Goal: Task Accomplishment & Management: Use online tool/utility

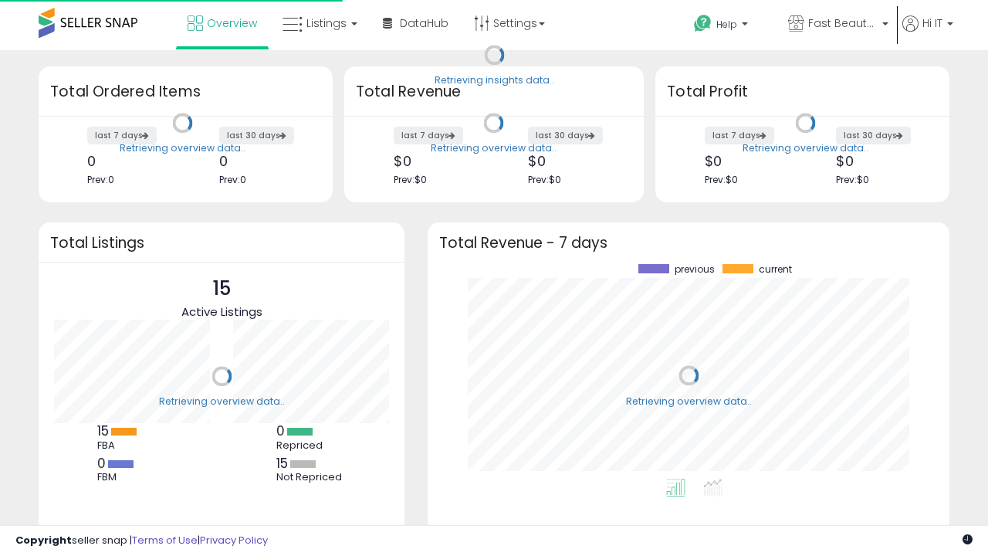
scroll to position [215, 491]
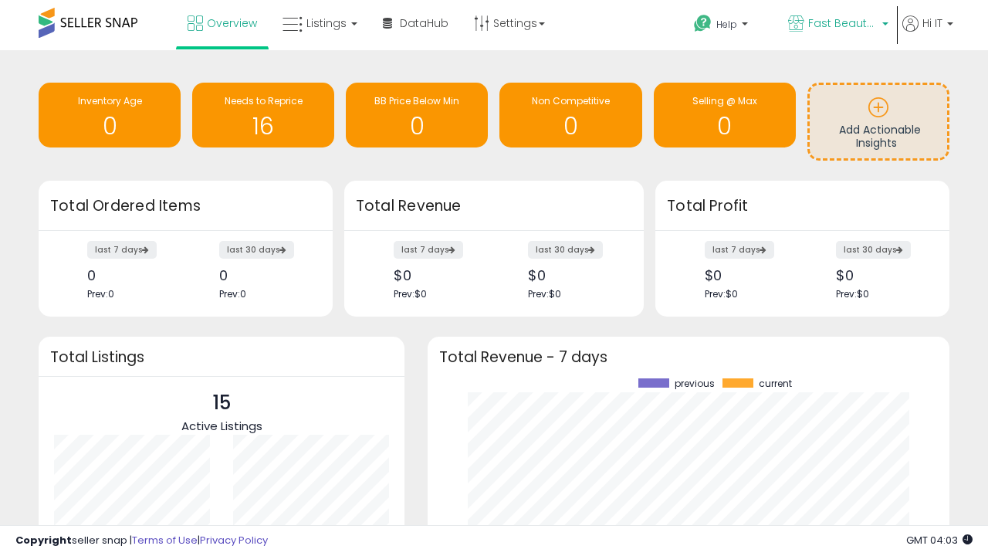
click at [837, 25] on span "Fast Beauty ([GEOGRAPHIC_DATA])" at bounding box center [842, 22] width 69 height 15
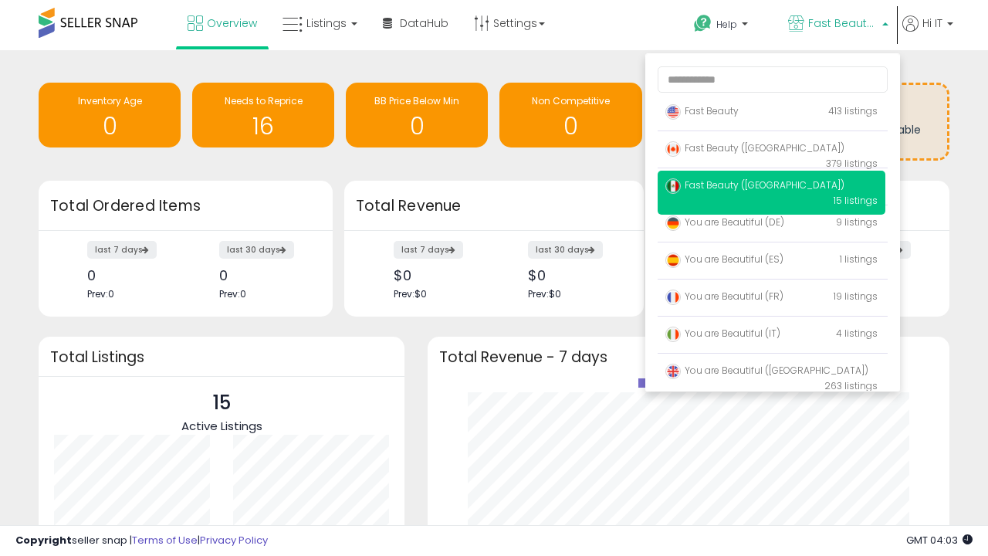
click at [771, 113] on p "Fast Beauty 413 listings" at bounding box center [771, 111] width 228 height 31
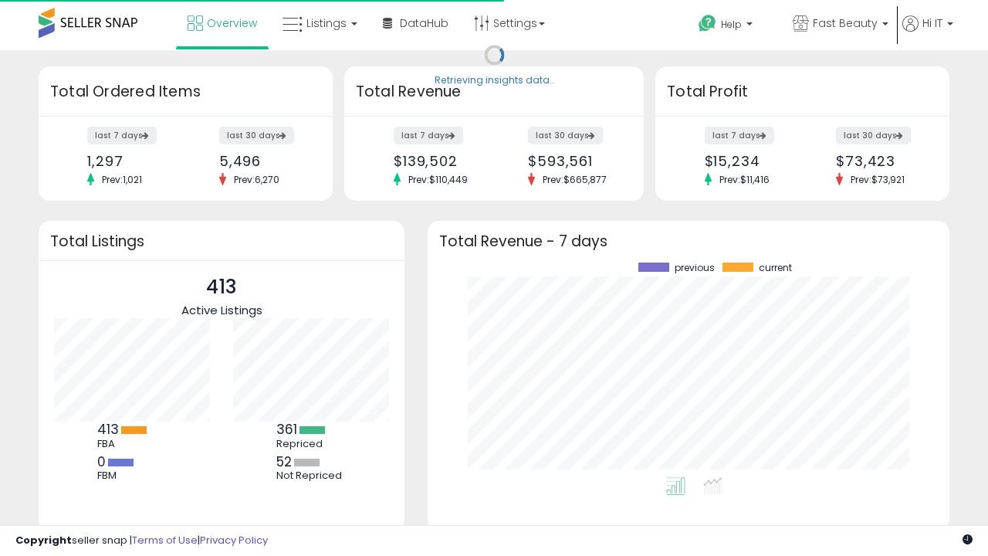
scroll to position [215, 491]
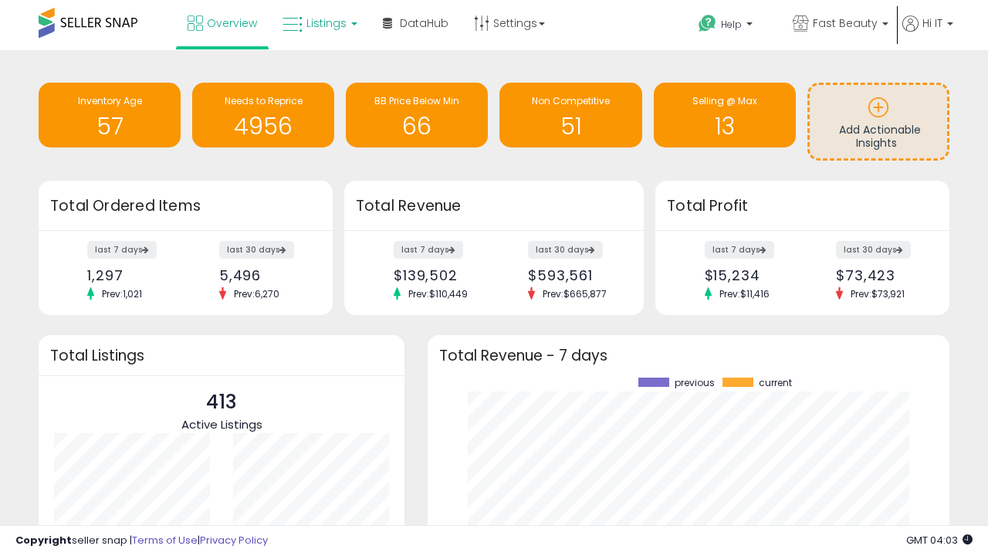
click at [318, 23] on span "Listings" at bounding box center [326, 22] width 40 height 15
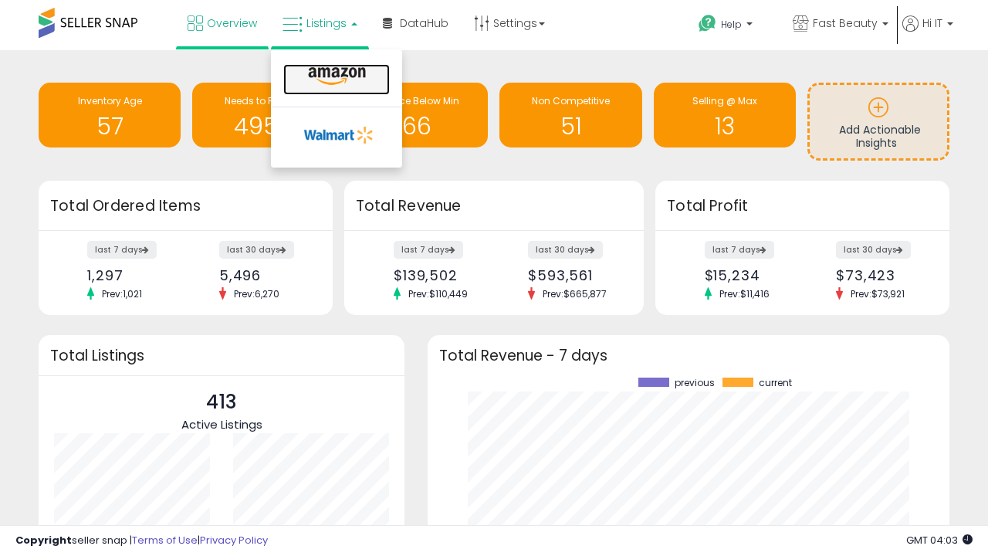
click at [335, 76] on icon at bounding box center [336, 76] width 67 height 20
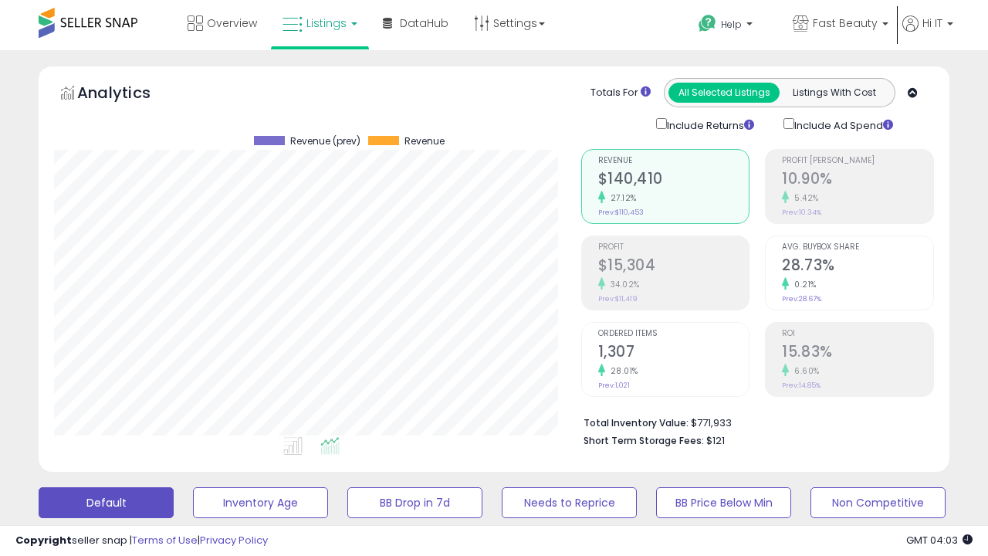
scroll to position [316, 526]
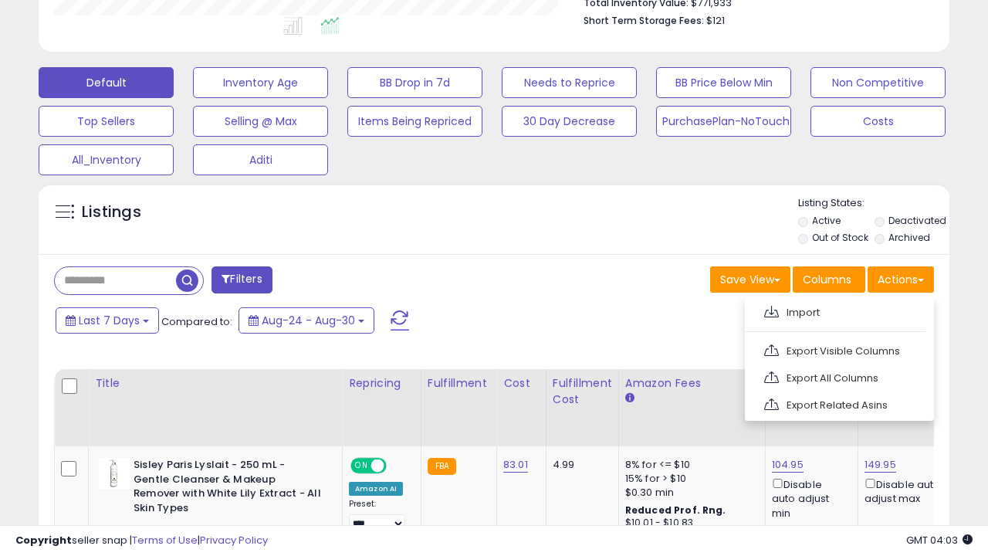
click at [771, 309] on span at bounding box center [771, 312] width 15 height 12
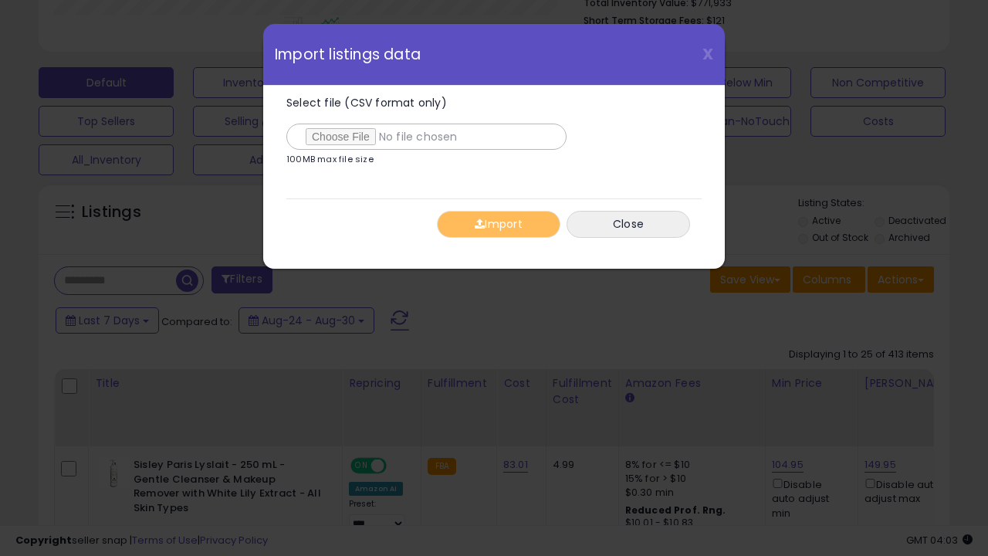
type input "**********"
click at [498, 224] on button "Import" at bounding box center [498, 224] width 123 height 27
